Goal: Book appointment/travel/reservation

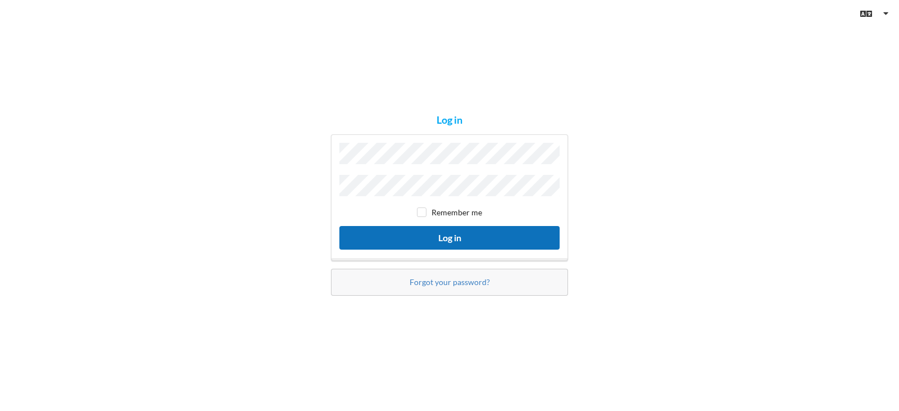
click at [438, 235] on button "Log in" at bounding box center [449, 237] width 220 height 23
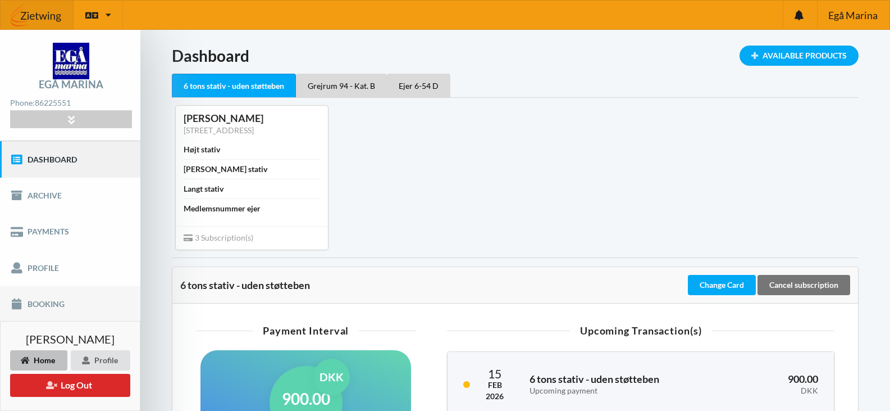
click at [49, 302] on link "Booking" at bounding box center [70, 304] width 140 height 36
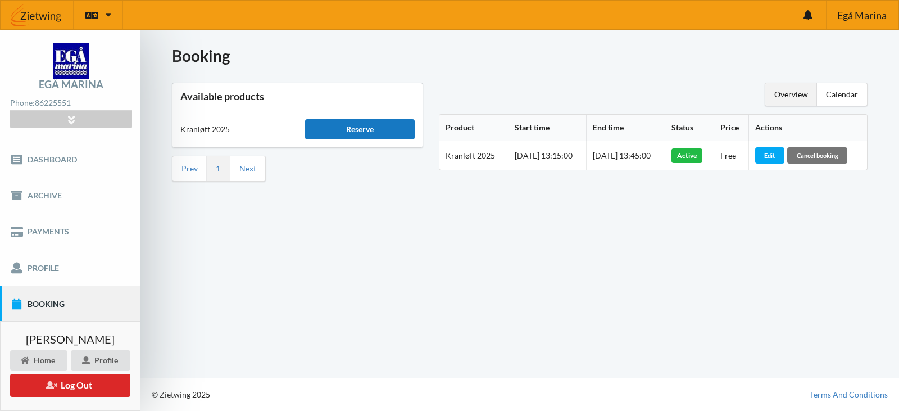
click at [355, 125] on div "Reserve" at bounding box center [359, 129] width 109 height 20
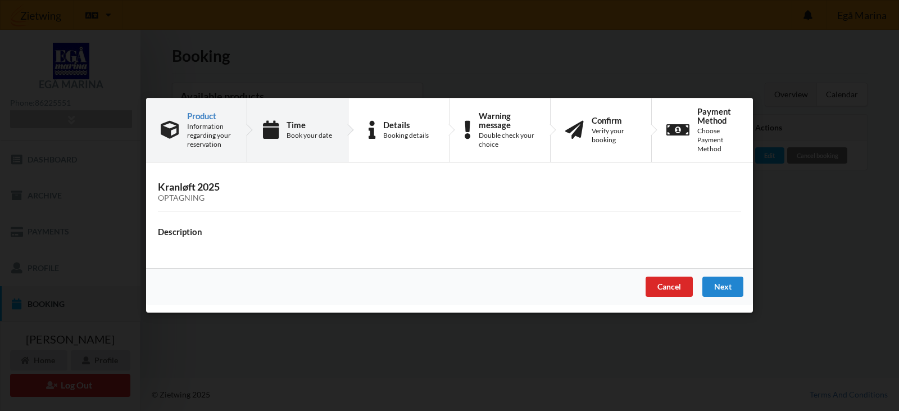
click at [302, 137] on div "Book your date" at bounding box center [308, 135] width 45 height 9
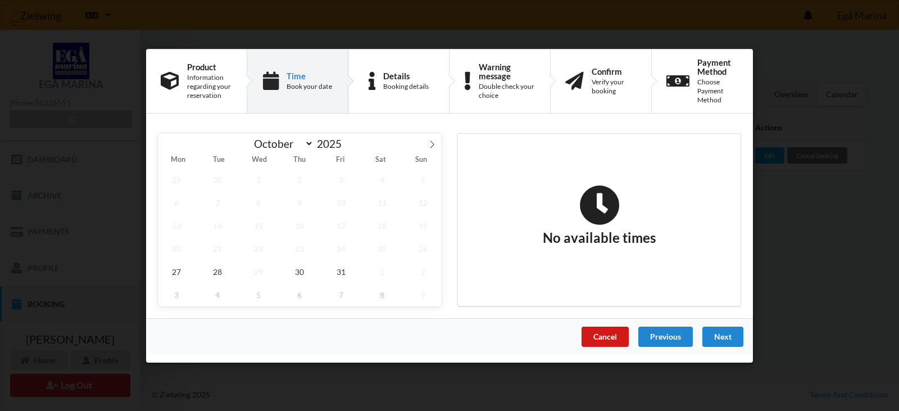
click at [608, 338] on div "Cancel" at bounding box center [604, 336] width 47 height 20
